Goal: Navigation & Orientation: Find specific page/section

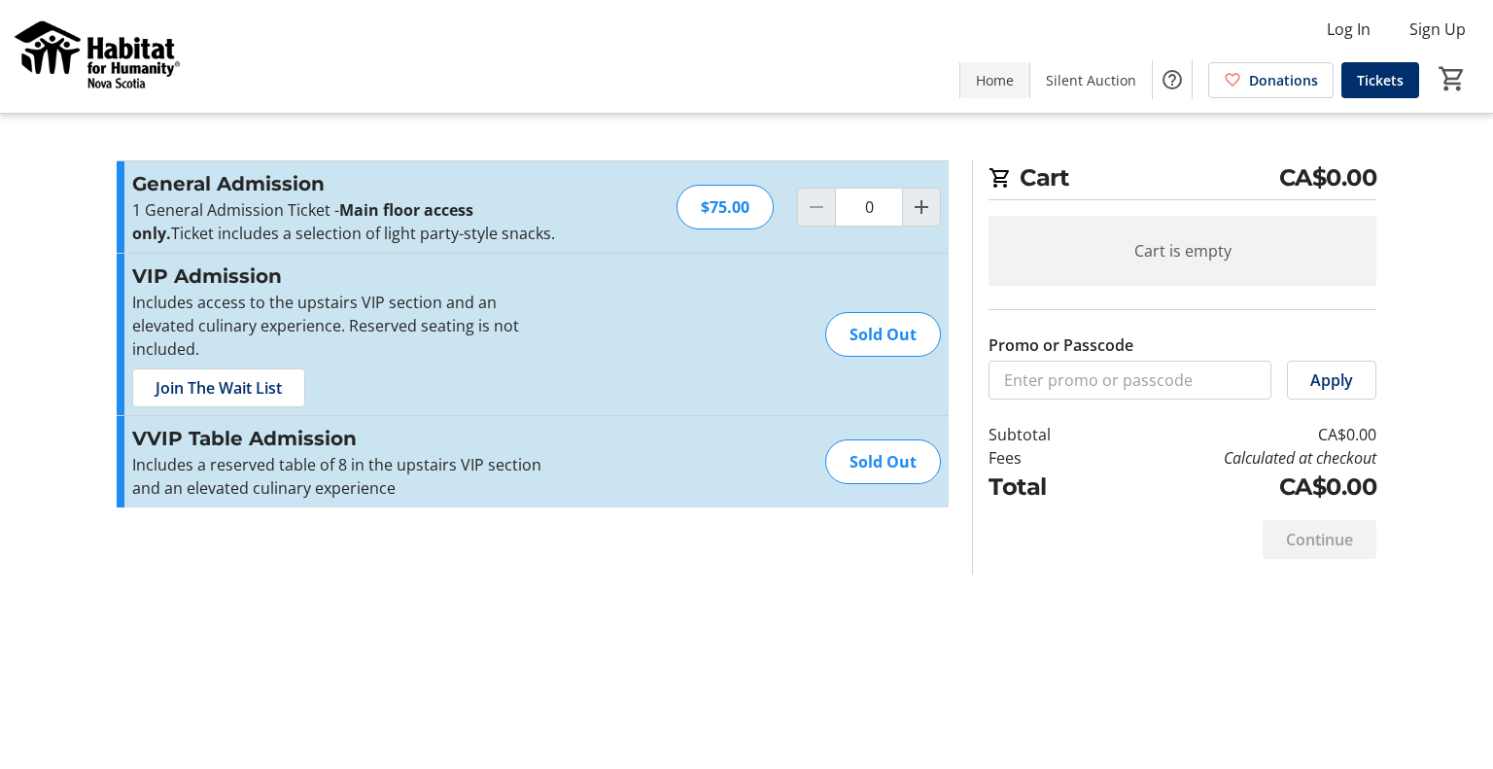
click at [1000, 80] on span "Home" at bounding box center [995, 80] width 38 height 20
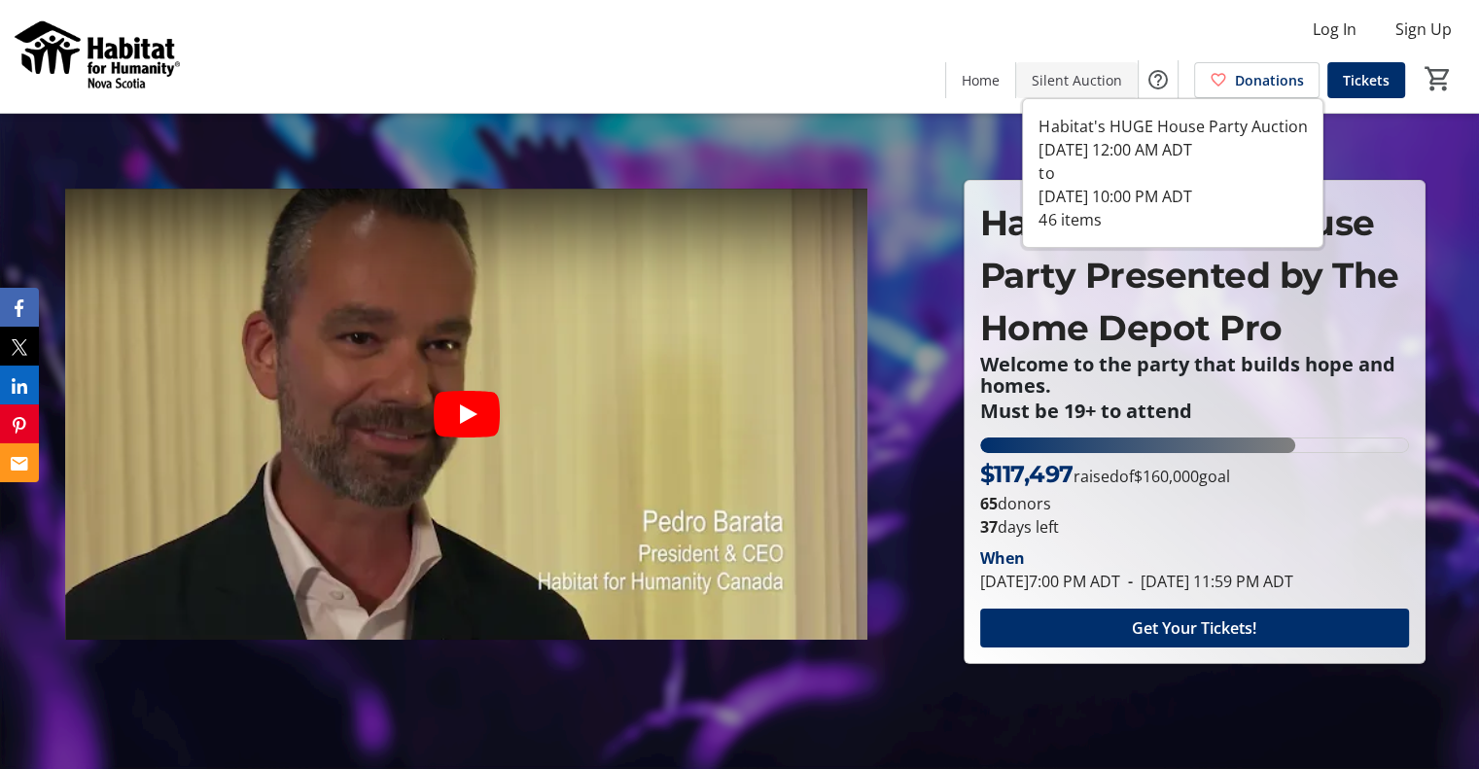
click at [1047, 78] on span "Silent Auction" at bounding box center [1077, 80] width 90 height 20
